Goal: Information Seeking & Learning: Learn about a topic

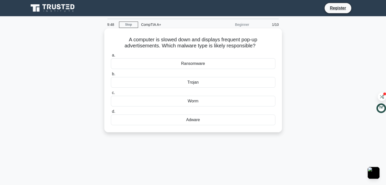
click at [193, 83] on div "Trojan" at bounding box center [193, 82] width 164 height 11
click at [111, 76] on input "b. Trojan" at bounding box center [111, 74] width 0 height 3
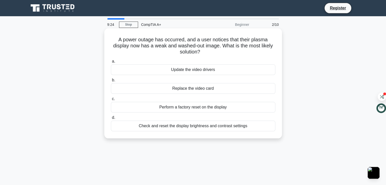
click at [185, 125] on div "Check and reset the display brightness and contrast settings" at bounding box center [193, 126] width 164 height 11
click at [111, 119] on input "d. Check and reset the display brightness and contrast settings" at bounding box center [111, 117] width 0 height 3
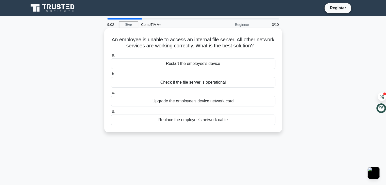
click at [188, 81] on div "Check if the file server is operational" at bounding box center [193, 82] width 164 height 11
click at [111, 76] on input "b. Check if the file server is operational" at bounding box center [111, 74] width 0 height 3
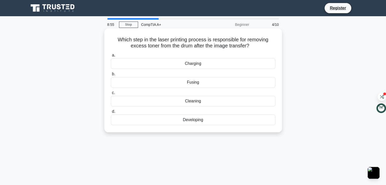
click at [171, 98] on div "Cleaning" at bounding box center [193, 101] width 164 height 11
click at [111, 95] on input "c. Cleaning" at bounding box center [111, 92] width 0 height 3
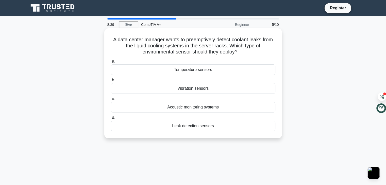
click at [186, 123] on div "Leak detection sensors" at bounding box center [193, 126] width 164 height 11
click at [111, 119] on input "d. Leak detection sensors" at bounding box center [111, 117] width 0 height 3
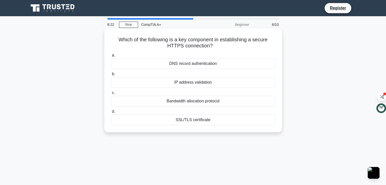
click at [199, 82] on div "IP address validation" at bounding box center [193, 82] width 164 height 11
click at [111, 76] on input "b. IP address validation" at bounding box center [111, 74] width 0 height 3
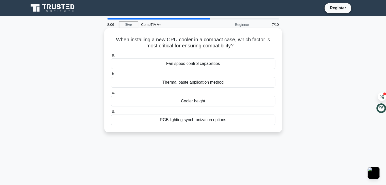
click at [199, 65] on div "Fan speed control capabilities" at bounding box center [193, 63] width 164 height 11
click at [111, 57] on input "a. Fan speed control capabilities" at bounding box center [111, 55] width 0 height 3
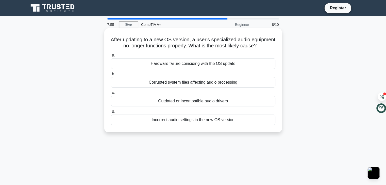
click at [173, 107] on div "Outdated or incompatible audio drivers" at bounding box center [193, 101] width 164 height 11
click at [111, 95] on input "c. Outdated or incompatible audio drivers" at bounding box center [111, 92] width 0 height 3
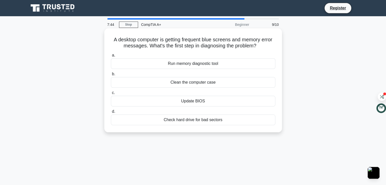
click at [222, 64] on div "Run memory diagnostic tool" at bounding box center [193, 63] width 164 height 11
click at [111, 57] on input "a. Run memory diagnostic tool" at bounding box center [111, 55] width 0 height 3
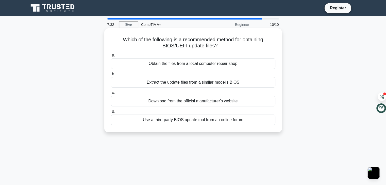
click at [190, 103] on div "Download from the official manufacturer's website" at bounding box center [193, 101] width 164 height 11
click at [111, 95] on input "c. Download from the official manufacturer's website" at bounding box center [111, 92] width 0 height 3
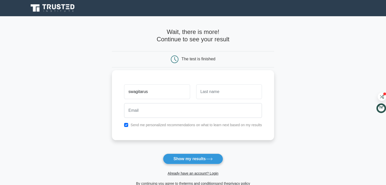
type input "swagitarus"
type input "karki"
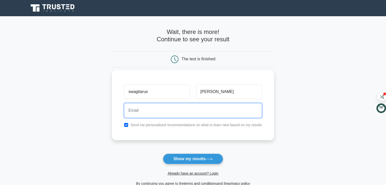
click at [153, 117] on input "email" at bounding box center [193, 110] width 138 height 15
type input "gamingfreak761@gmail.com"
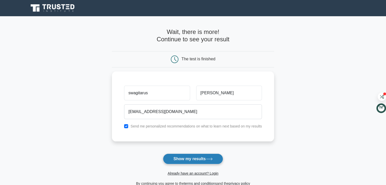
click at [193, 161] on button "Show my results" at bounding box center [193, 159] width 60 height 11
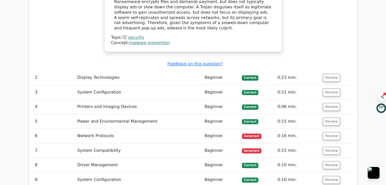
scroll to position [589, 0]
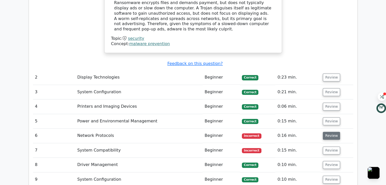
click at [330, 132] on button "Review" at bounding box center [331, 136] width 17 height 8
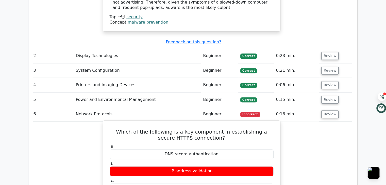
scroll to position [610, 0]
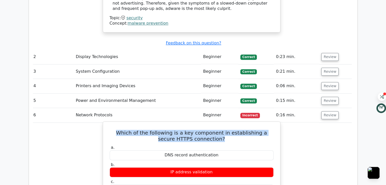
drag, startPoint x: 226, startPoint y: 115, endPoint x: 111, endPoint y: 104, distance: 114.9
copy h5 "Which of the following is a key component in establishing a secure HTTPS connec…"
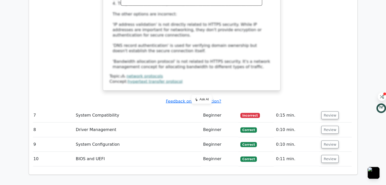
scroll to position [893, 0]
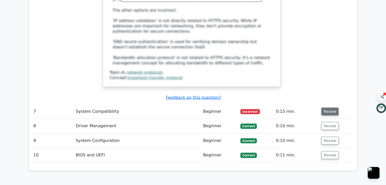
click at [326, 108] on button "Review" at bounding box center [329, 112] width 17 height 8
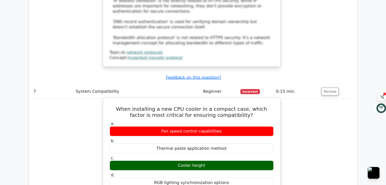
scroll to position [914, 0]
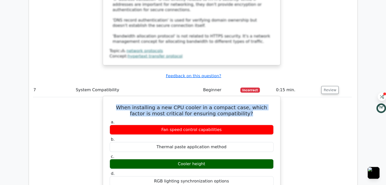
drag, startPoint x: 239, startPoint y: 87, endPoint x: 112, endPoint y: 82, distance: 126.9
click at [112, 104] on h5 "When installing a new CPU cooler in a compact case, which factor is most critic…" at bounding box center [191, 110] width 165 height 12
copy h5 "When installing a new CPU cooler in a compact case, which factor is most critic…"
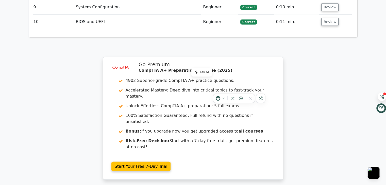
scroll to position [1331, 0]
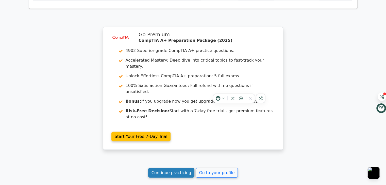
click at [182, 168] on link "Continue practicing" at bounding box center [171, 173] width 46 height 10
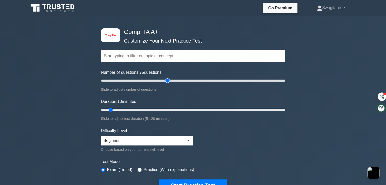
click at [169, 80] on input "Number of questions: 75 questions" at bounding box center [193, 81] width 184 height 6
type input "200"
click at [282, 80] on input "Number of questions: 200 questions" at bounding box center [193, 81] width 184 height 6
type input "60"
click at [191, 109] on input "Duration: 60 minutes" at bounding box center [193, 110] width 184 height 6
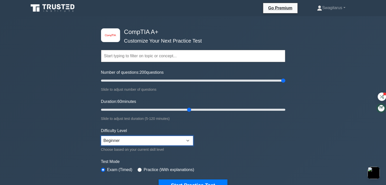
click at [159, 139] on select "Beginner Intermediate Expert" at bounding box center [147, 141] width 92 height 10
select select "intermediate"
click at [101, 136] on select "Beginner Intermediate Expert" at bounding box center [147, 141] width 92 height 10
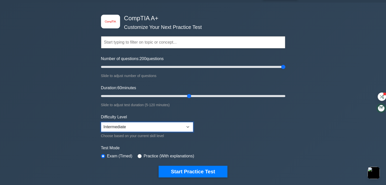
scroll to position [14, 0]
click at [161, 154] on label "Practice (With explanations)" at bounding box center [169, 156] width 50 height 6
click at [138, 154] on input "radio" at bounding box center [140, 156] width 4 height 4
radio input "true"
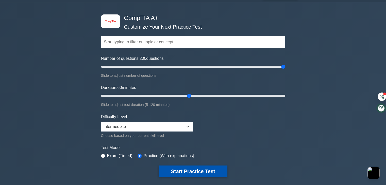
click at [188, 174] on button "Start Practice Test" at bounding box center [193, 172] width 68 height 12
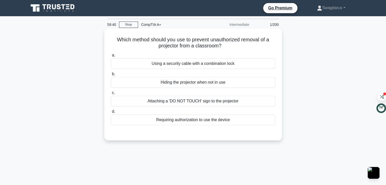
click at [205, 62] on div "Using a security cable with a combination lock" at bounding box center [193, 63] width 164 height 11
click at [111, 57] on input "a. Using a security cable with a combination lock" at bounding box center [111, 55] width 0 height 3
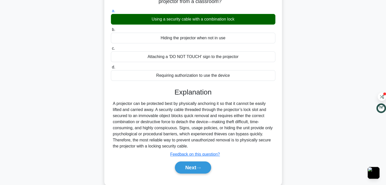
scroll to position [45, 0]
click at [192, 164] on button "Next" at bounding box center [193, 167] width 36 height 12
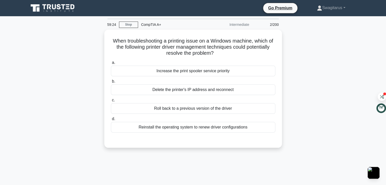
scroll to position [2, 0]
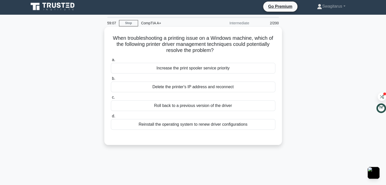
click at [181, 127] on div "Reinstall the operating system to renew driver configurations" at bounding box center [193, 124] width 164 height 11
click at [111, 118] on input "d. Reinstall the operating system to renew driver configurations" at bounding box center [111, 116] width 0 height 3
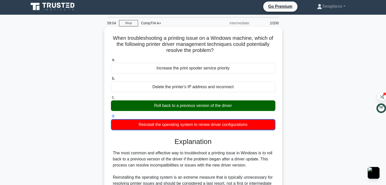
click at [202, 107] on div "Roll back to a previous version of the driver" at bounding box center [193, 105] width 164 height 11
click at [111, 99] on input "c. Roll back to a previous version of the driver" at bounding box center [111, 97] width 0 height 3
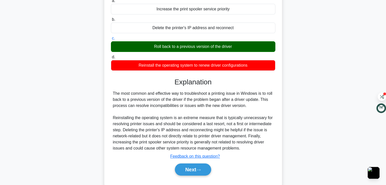
scroll to position [61, 0]
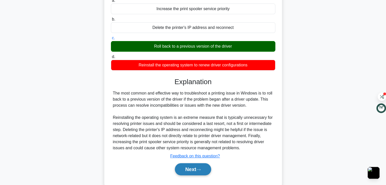
click at [201, 172] on button "Next" at bounding box center [193, 169] width 36 height 12
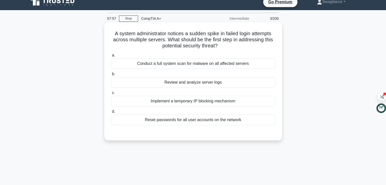
scroll to position [3, 0]
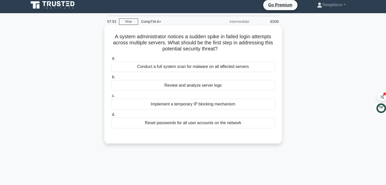
click at [163, 102] on div "Implement a temporary IP blocking mechanism" at bounding box center [193, 104] width 164 height 11
click at [111, 98] on input "c. Implement a temporary IP blocking mechanism" at bounding box center [111, 95] width 0 height 3
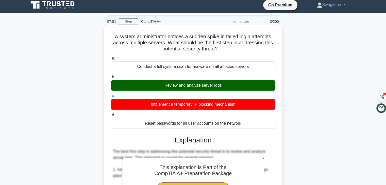
click at [195, 88] on div "Review and analyze server logs" at bounding box center [193, 85] width 164 height 11
click at [111, 79] on input "b. Review and analyze server logs" at bounding box center [111, 77] width 0 height 3
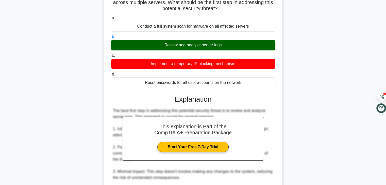
scroll to position [0, 0]
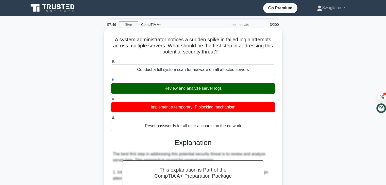
drag, startPoint x: 227, startPoint y: 50, endPoint x: 111, endPoint y: 35, distance: 117.1
copy h5 "A system administrator notices a sudden spike in failed login attempts across m…"
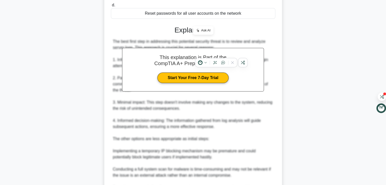
scroll to position [200, 0]
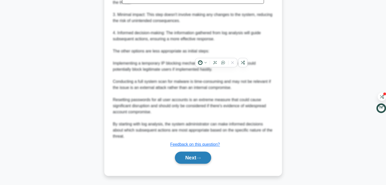
click at [203, 156] on button "Next" at bounding box center [193, 158] width 36 height 12
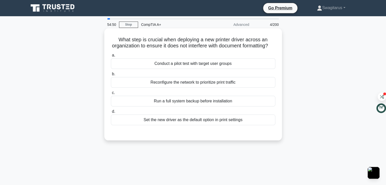
click at [235, 69] on div "Conduct a pilot test with target user groups" at bounding box center [193, 63] width 164 height 11
click at [111, 57] on input "a. Conduct a pilot test with target user groups" at bounding box center [111, 55] width 0 height 3
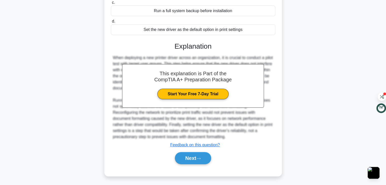
scroll to position [97, 0]
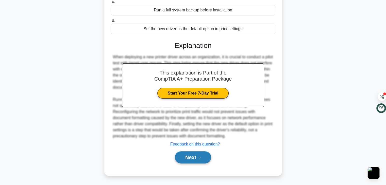
click at [191, 159] on button "Next" at bounding box center [193, 157] width 36 height 12
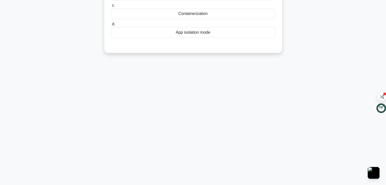
scroll to position [0, 0]
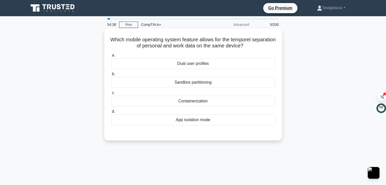
click at [198, 64] on div "Dual user profiles" at bounding box center [193, 63] width 164 height 11
click at [111, 57] on input "a. Dual user profiles" at bounding box center [111, 55] width 0 height 3
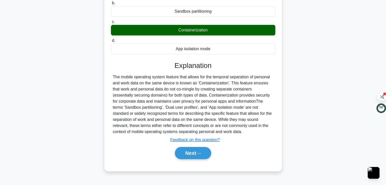
scroll to position [72, 0]
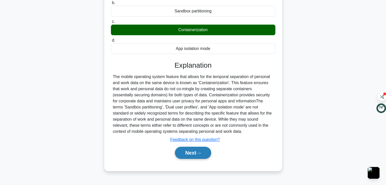
click at [196, 151] on button "Next" at bounding box center [193, 153] width 36 height 12
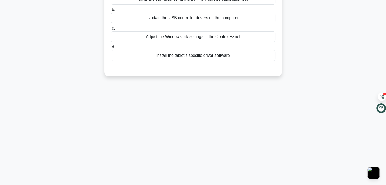
scroll to position [0, 0]
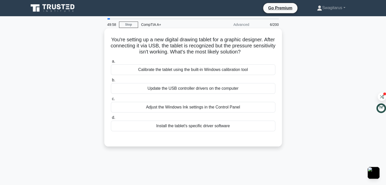
click at [201, 129] on div "Install the tablet's specific driver software" at bounding box center [193, 126] width 164 height 11
click at [111, 119] on input "d. Install the tablet's specific driver software" at bounding box center [111, 117] width 0 height 3
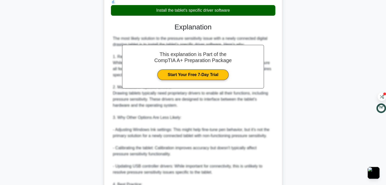
click at [201, 129] on div "The most likely solution to the pressure sensitivity issue with a newly connect…" at bounding box center [193, 133] width 160 height 195
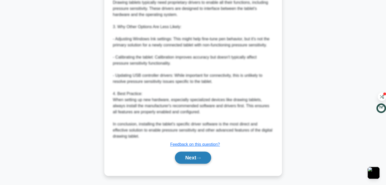
click at [187, 155] on button "Next" at bounding box center [193, 158] width 36 height 12
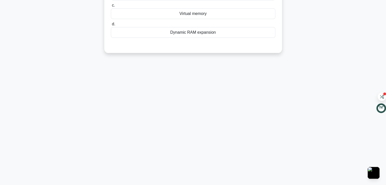
scroll to position [0, 0]
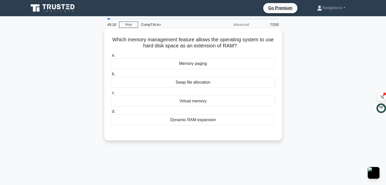
click at [187, 120] on div "Dynamic RAM expansion" at bounding box center [193, 120] width 164 height 11
click at [111, 113] on input "d. Dynamic RAM expansion" at bounding box center [111, 111] width 0 height 3
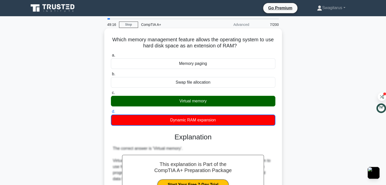
click at [194, 100] on div "Virtual memory" at bounding box center [193, 101] width 164 height 11
click at [111, 95] on input "c. Virtual memory" at bounding box center [111, 92] width 0 height 3
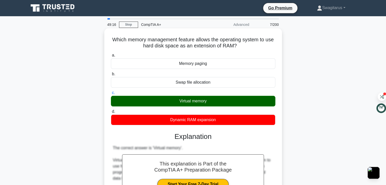
scroll to position [115, 0]
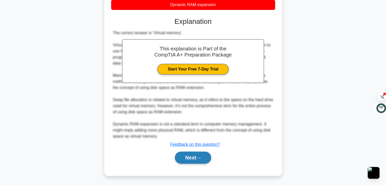
click at [189, 163] on button "Next" at bounding box center [193, 158] width 36 height 12
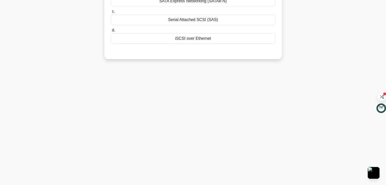
scroll to position [0, 0]
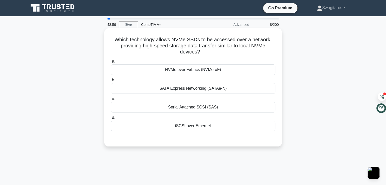
click at [208, 69] on div "NVMe over Fabrics (NVMe-oF)" at bounding box center [193, 69] width 164 height 11
click at [111, 63] on input "a. NVMe over [GEOGRAPHIC_DATA] (NVMe-oF)" at bounding box center [111, 61] width 0 height 3
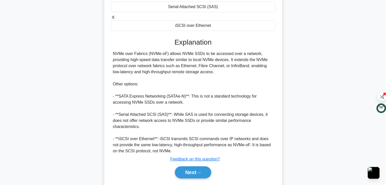
scroll to position [109, 0]
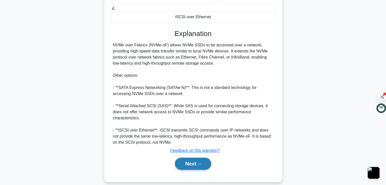
click at [188, 158] on button "Next" at bounding box center [193, 164] width 36 height 12
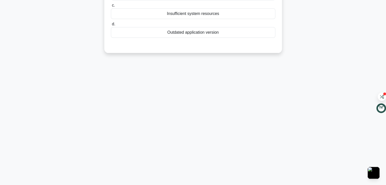
scroll to position [0, 0]
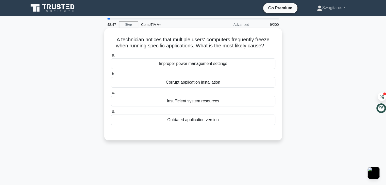
click at [204, 62] on div "Improper power management settings" at bounding box center [193, 63] width 164 height 11
click at [111, 57] on input "a. Improper power management settings" at bounding box center [111, 55] width 0 height 3
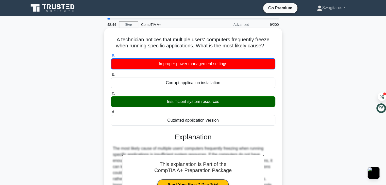
scroll to position [89, 0]
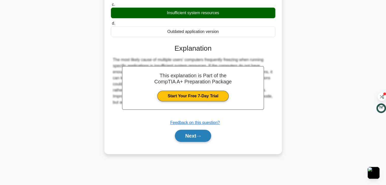
click at [190, 133] on button "Next" at bounding box center [193, 136] width 36 height 12
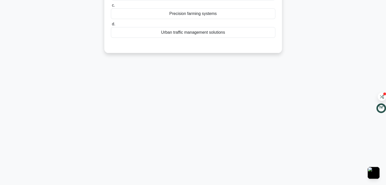
scroll to position [0, 0]
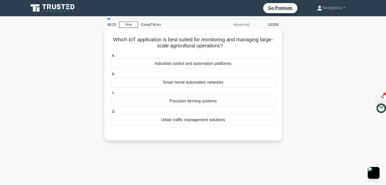
click at [191, 103] on div "Precision farming systems" at bounding box center [193, 101] width 164 height 11
click at [111, 95] on input "c. Precision farming systems" at bounding box center [111, 92] width 0 height 3
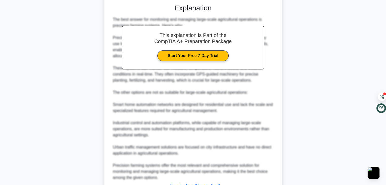
scroll to position [170, 0]
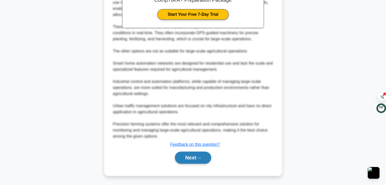
click at [191, 161] on button "Next" at bounding box center [193, 158] width 36 height 12
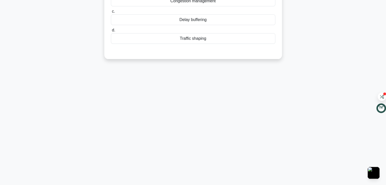
scroll to position [0, 0]
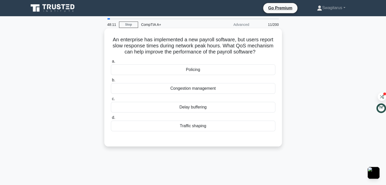
click at [197, 131] on div "Traffic shaping" at bounding box center [193, 126] width 164 height 11
click at [111, 119] on input "d. Traffic shaping" at bounding box center [111, 117] width 0 height 3
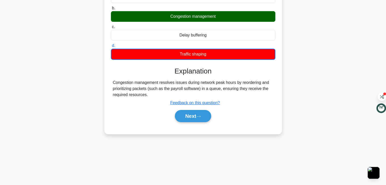
scroll to position [73, 0]
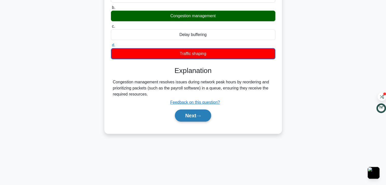
click at [201, 120] on button "Next" at bounding box center [193, 116] width 36 height 12
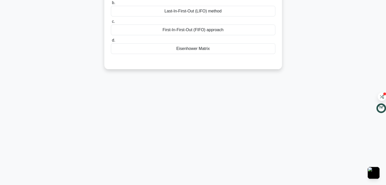
scroll to position [0, 0]
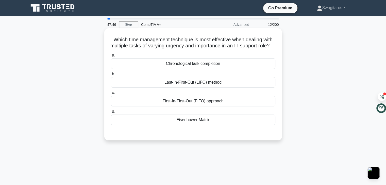
click at [185, 67] on div "Chronological task completion" at bounding box center [193, 63] width 164 height 11
click at [111, 57] on input "a. Chronological task completion" at bounding box center [111, 55] width 0 height 3
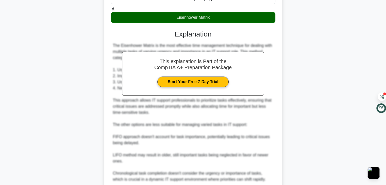
scroll to position [152, 0]
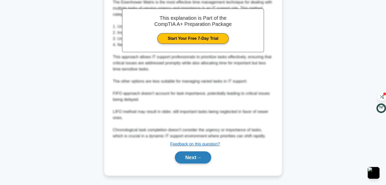
click at [181, 156] on button "Next" at bounding box center [193, 157] width 36 height 12
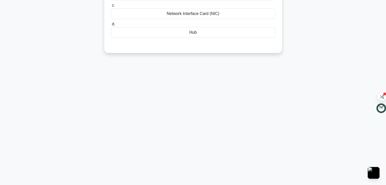
scroll to position [0, 0]
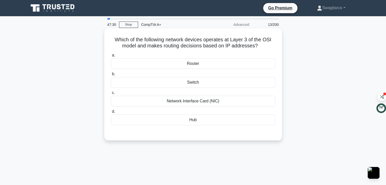
click at [210, 63] on div "Router" at bounding box center [193, 63] width 164 height 11
click at [111, 57] on input "a. Router" at bounding box center [111, 55] width 0 height 3
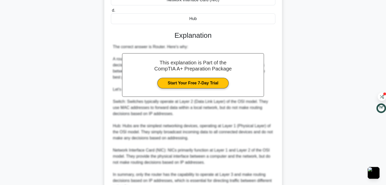
scroll to position [152, 0]
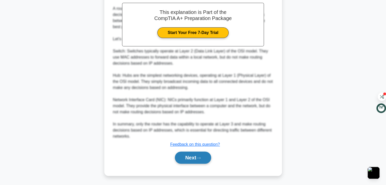
click at [186, 154] on button "Next" at bounding box center [193, 158] width 36 height 12
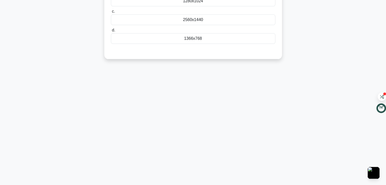
scroll to position [0, 0]
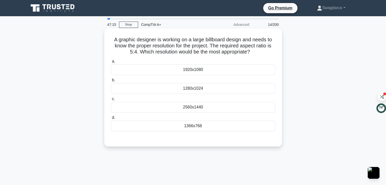
click at [197, 66] on div "1920x1080" at bounding box center [193, 69] width 164 height 11
click at [111, 63] on input "a. 1920x1080" at bounding box center [111, 61] width 0 height 3
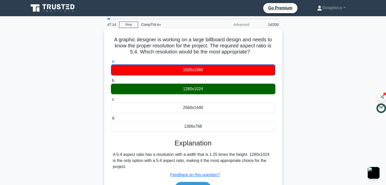
scroll to position [89, 0]
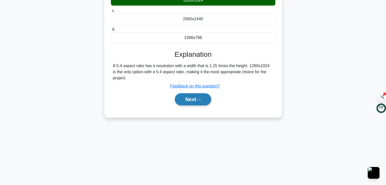
click at [188, 96] on button "Next" at bounding box center [193, 99] width 36 height 12
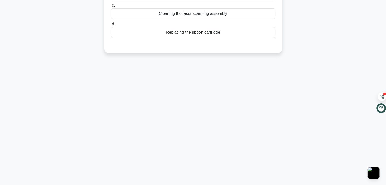
scroll to position [0, 0]
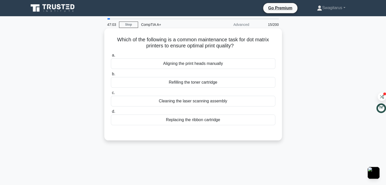
click at [233, 80] on div "Refilling the toner cartridge" at bounding box center [193, 82] width 164 height 11
click at [111, 76] on input "b. Refilling the toner cartridge" at bounding box center [111, 74] width 0 height 3
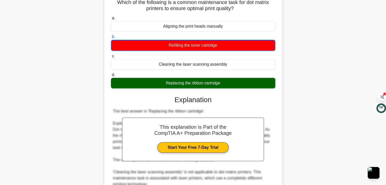
scroll to position [140, 0]
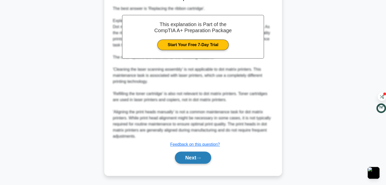
click at [198, 154] on button "Next" at bounding box center [193, 158] width 36 height 12
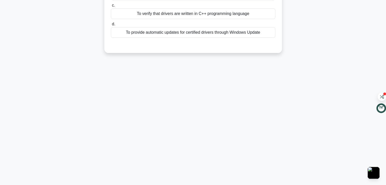
scroll to position [0, 0]
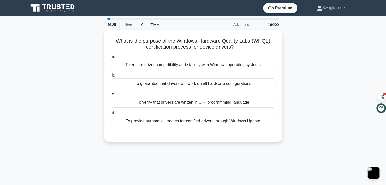
click at [123, 21] on div "46:25 Stop CompTIA A+ Advanced 16/200" at bounding box center [193, 25] width 178 height 10
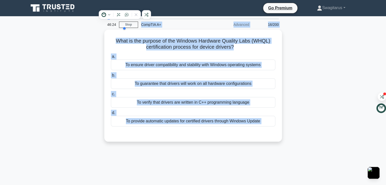
drag, startPoint x: 123, startPoint y: 21, endPoint x: 123, endPoint y: 24, distance: 3.6
click at [123, 24] on body "Go Premium Swagitarus" at bounding box center [193, 137] width 386 height 274
click at [123, 24] on div at bounding box center [146, 28] width 48 height 10
click at [129, 24] on div at bounding box center [146, 28] width 48 height 10
click at [90, 49] on div "What is the purpose of the Windows Hardware Quality Labs (WHQL) certification p…" at bounding box center [193, 89] width 335 height 118
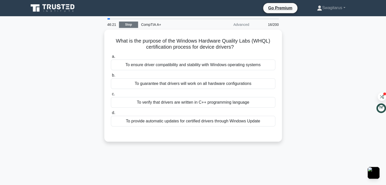
click at [129, 25] on link "Stop" at bounding box center [128, 25] width 19 height 6
